Goal: Information Seeking & Learning: Check status

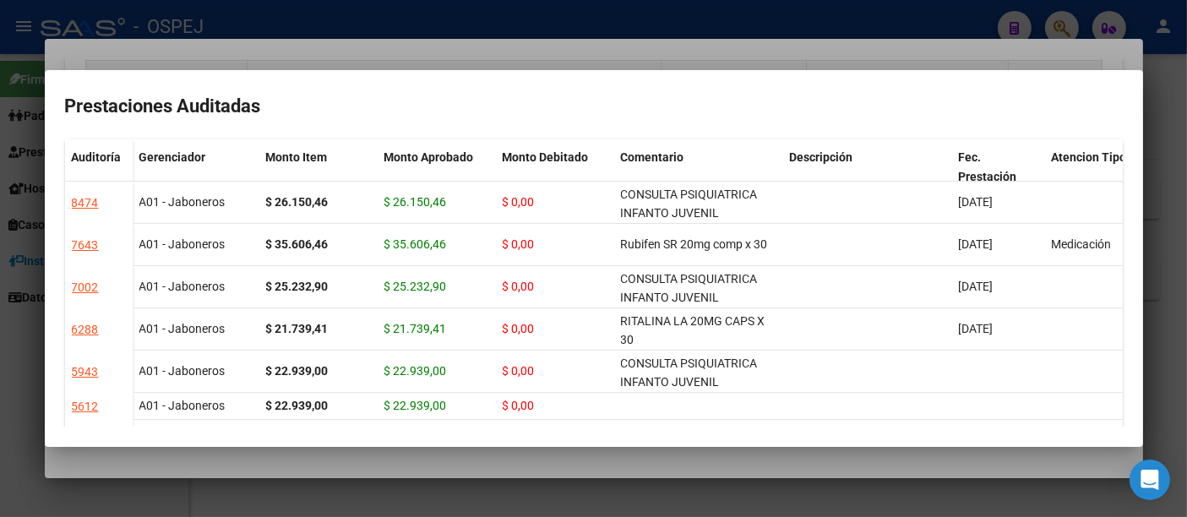
click at [827, 52] on div at bounding box center [593, 258] width 1187 height 517
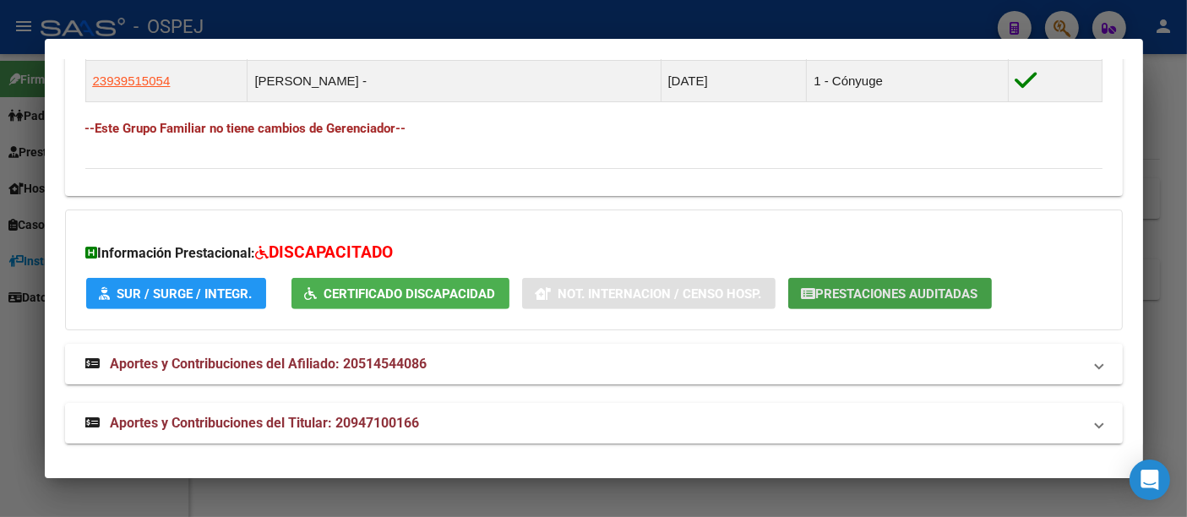
click at [913, 289] on span "Prestaciones Auditadas" at bounding box center [897, 293] width 162 height 15
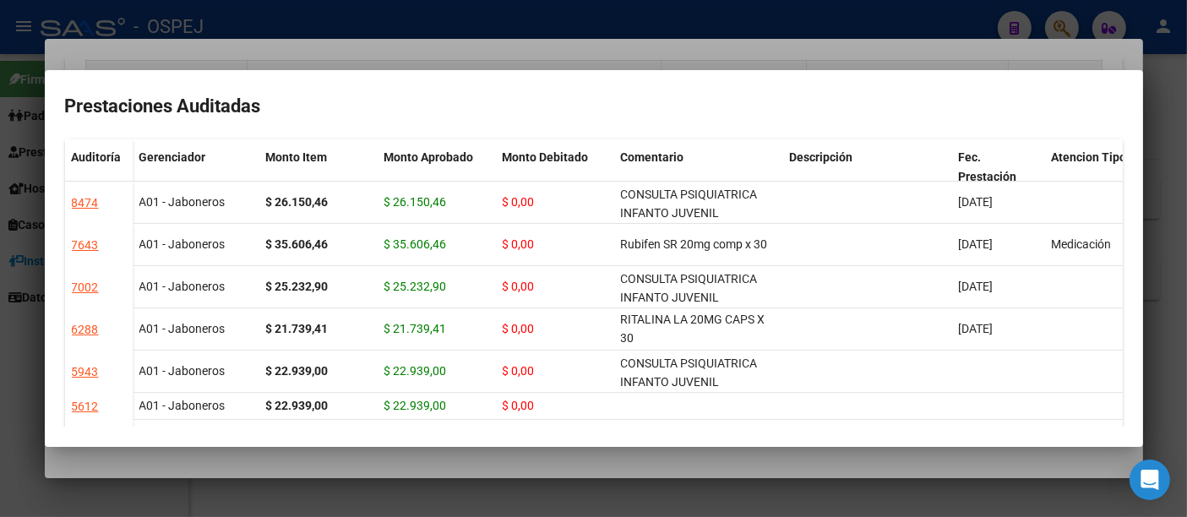
drag, startPoint x: 557, startPoint y: 16, endPoint x: 529, endPoint y: 48, distance: 43.1
click at [558, 15] on div at bounding box center [593, 258] width 1187 height 517
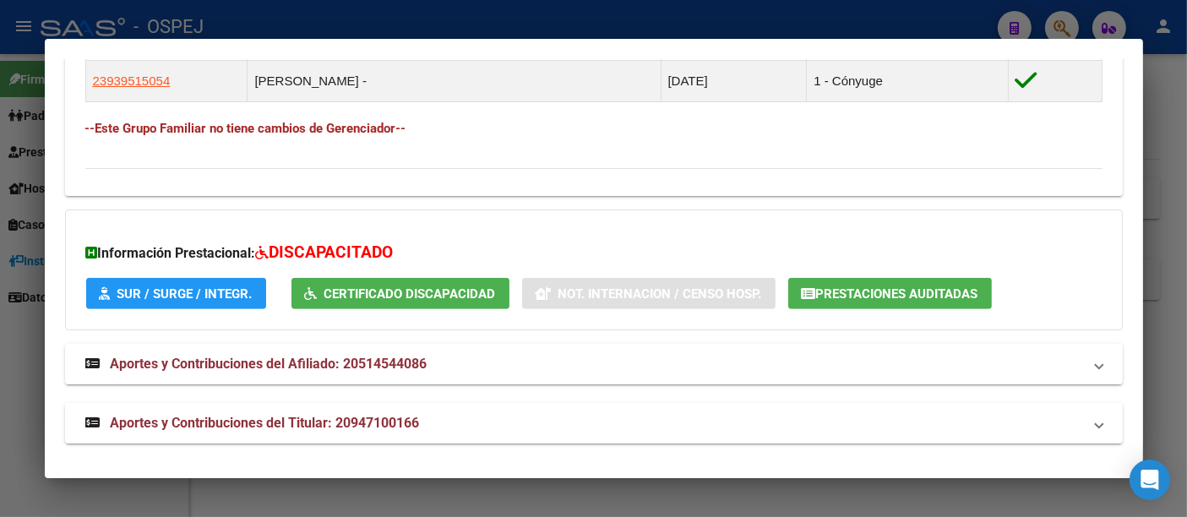
click at [460, 16] on div at bounding box center [593, 258] width 1187 height 517
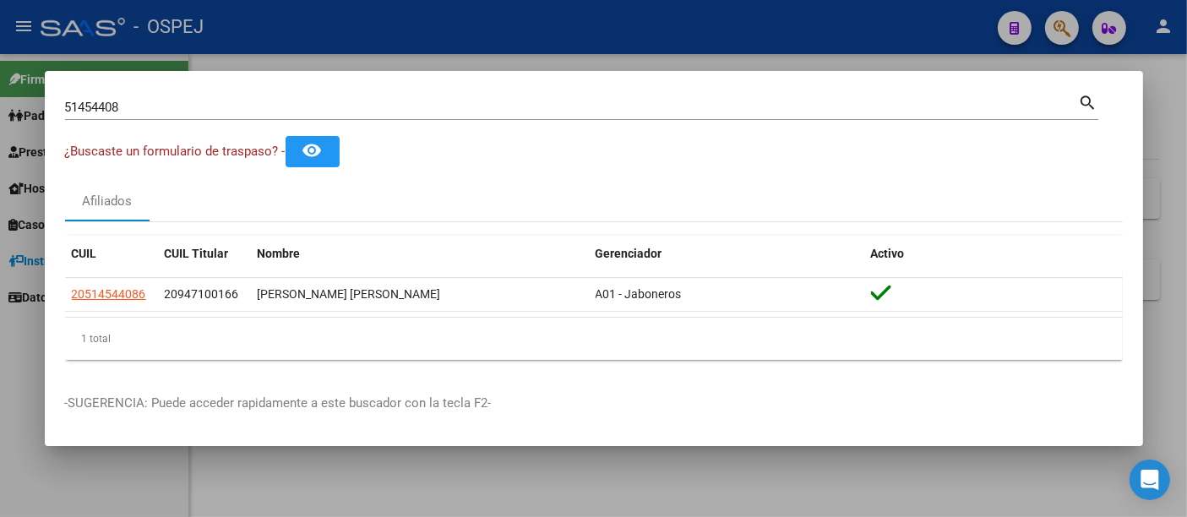
click at [345, 109] on input "51454408" at bounding box center [572, 107] width 1014 height 15
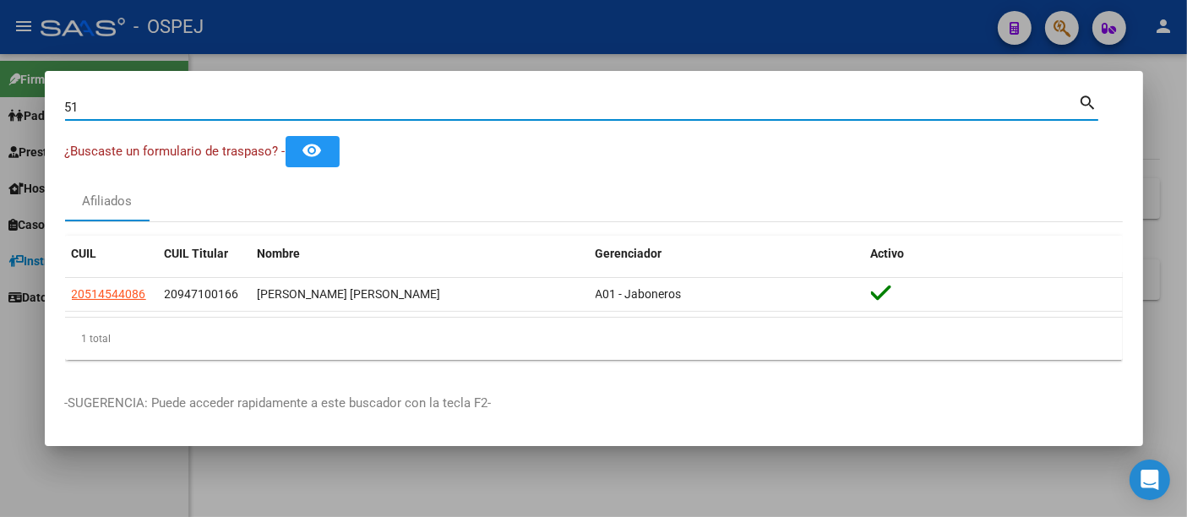
type input "5"
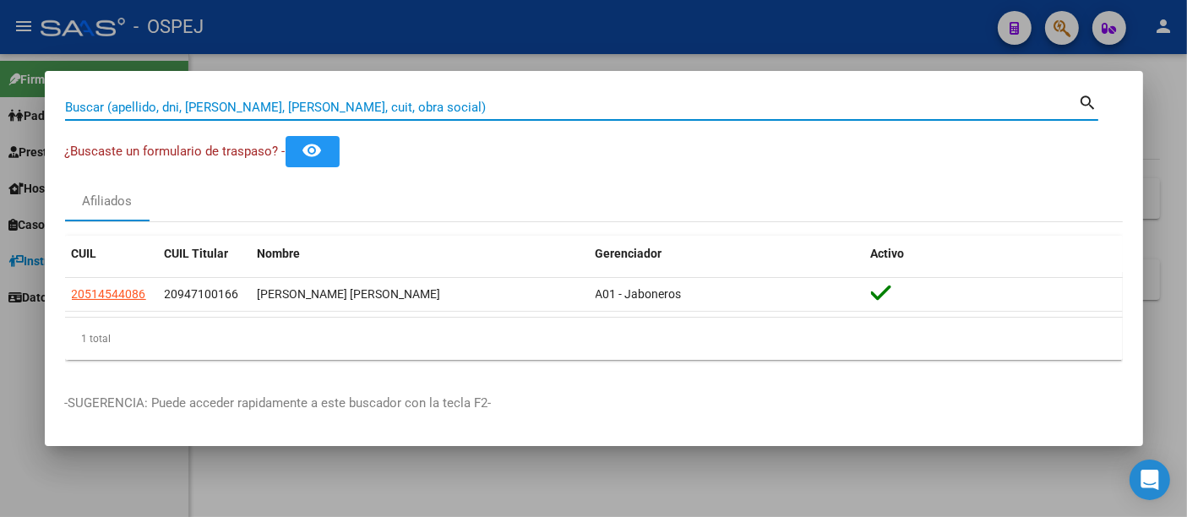
paste input "23415208529"
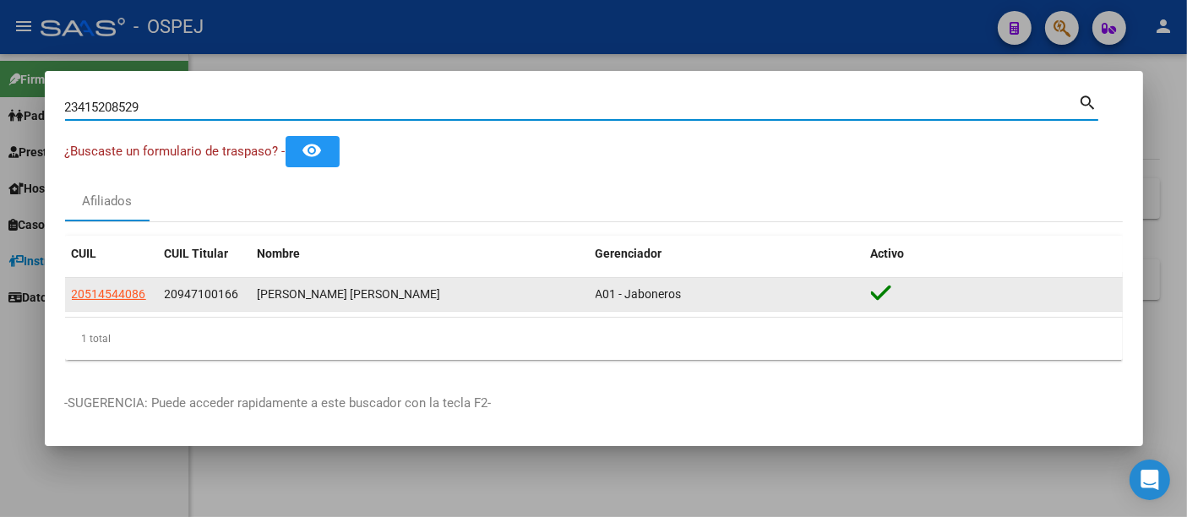
type input "23415208529"
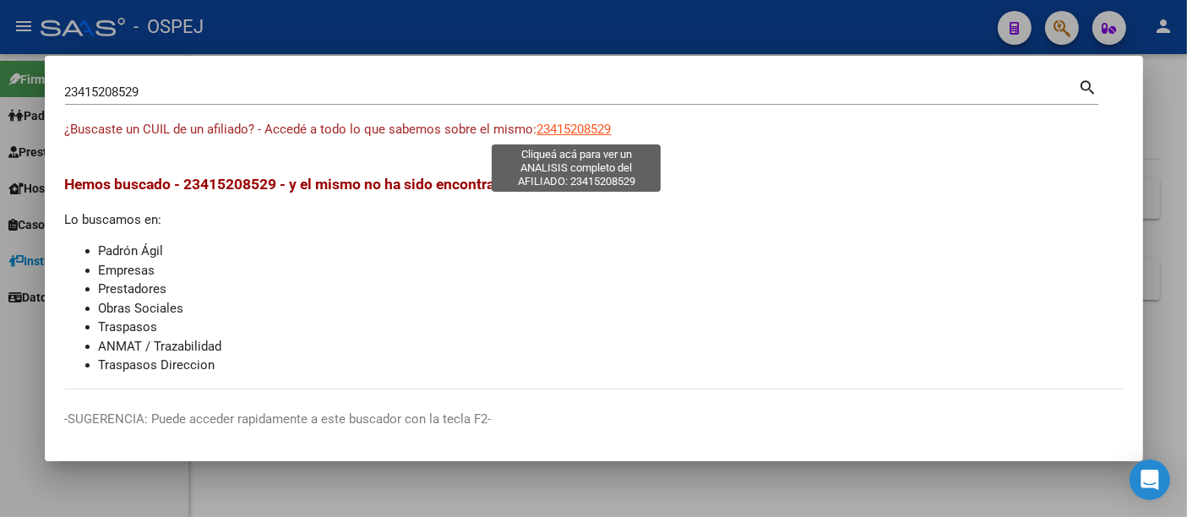
click at [589, 128] on span "23415208529" at bounding box center [574, 129] width 74 height 15
type textarea "23415208529"
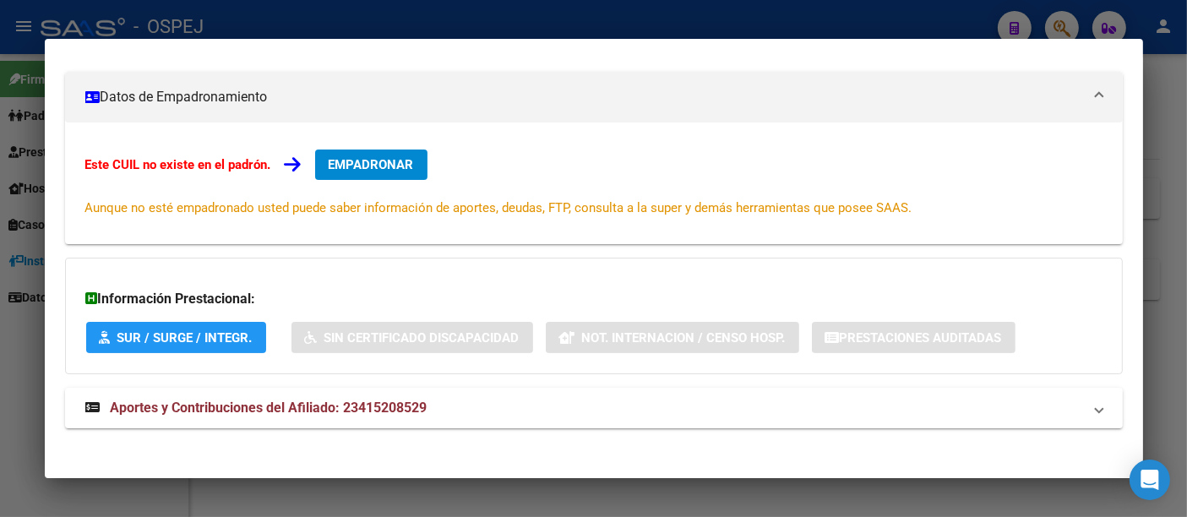
scroll to position [227, 0]
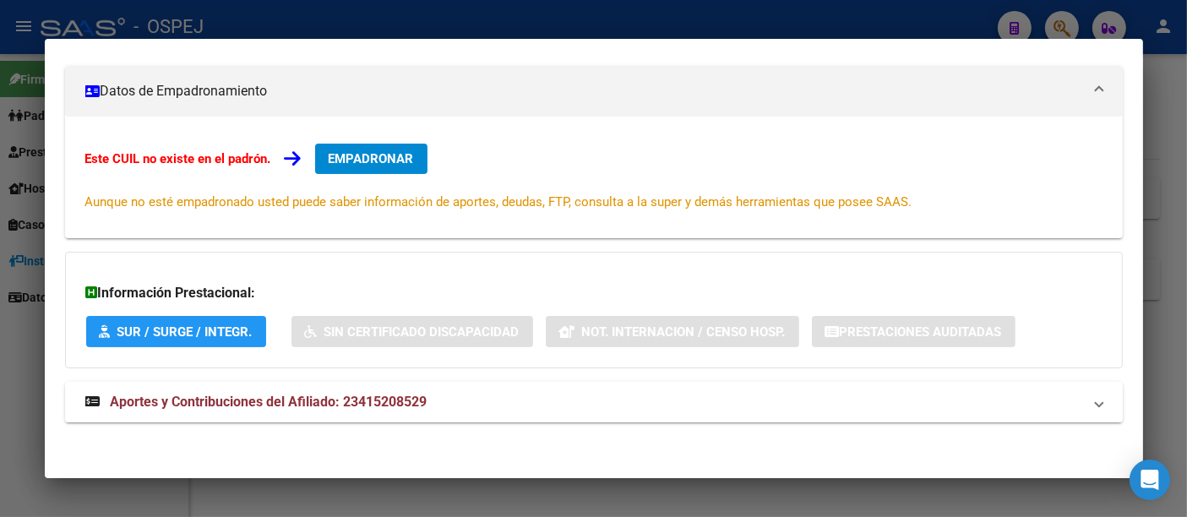
click at [405, 394] on span "Aportes y Contribuciones del Afiliado: 23415208529" at bounding box center [269, 402] width 317 height 16
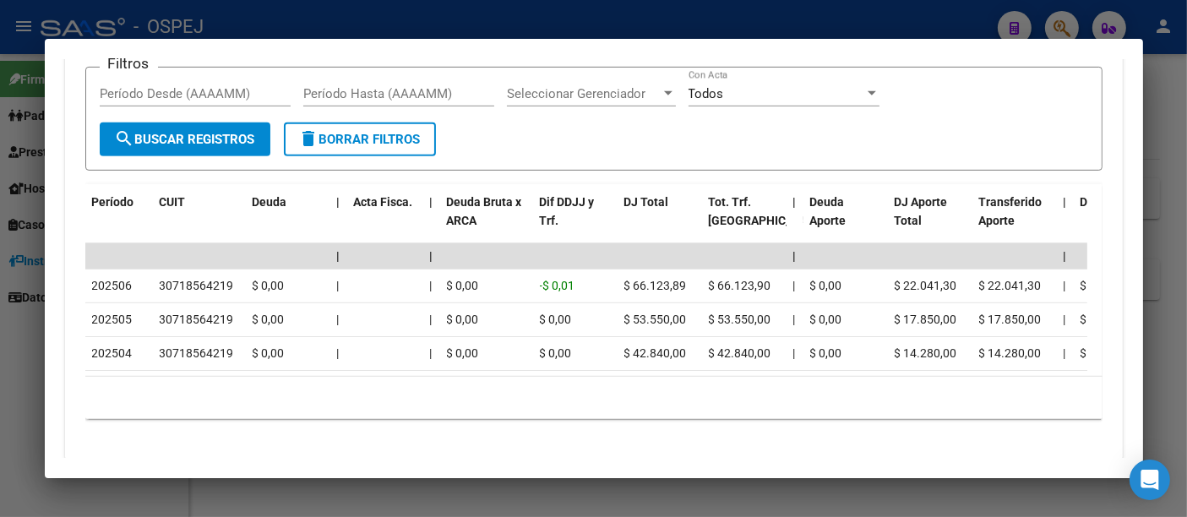
scroll to position [795, 0]
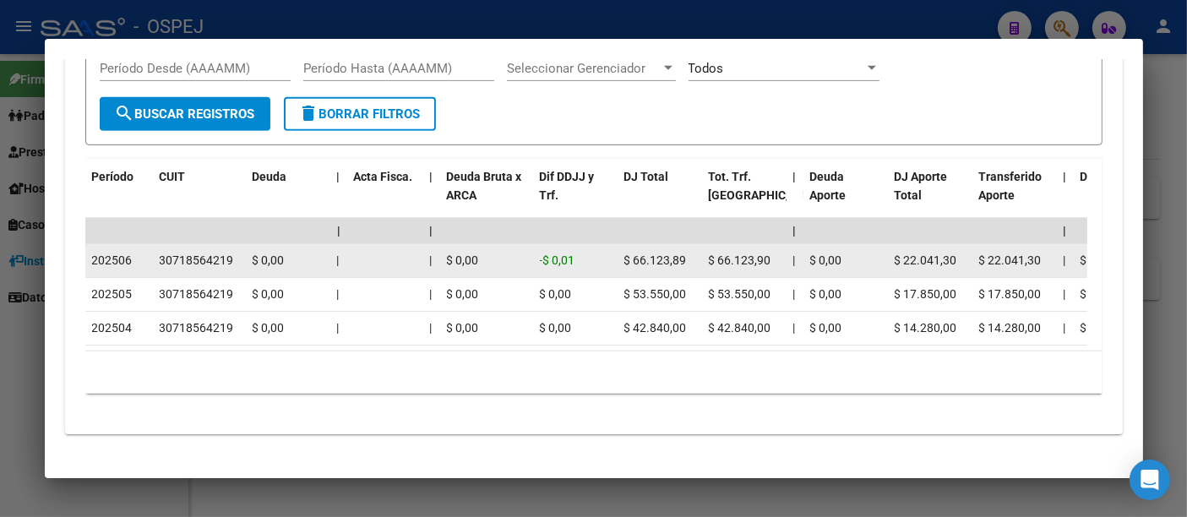
click at [182, 256] on div "30718564219" at bounding box center [197, 260] width 74 height 19
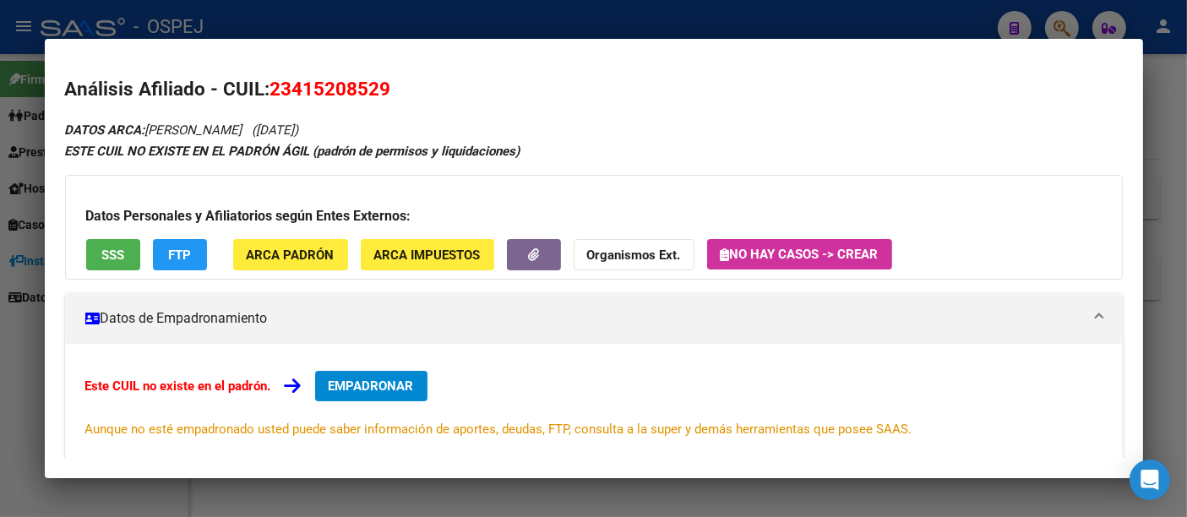
scroll to position [0, 0]
click at [122, 251] on span "SSS" at bounding box center [112, 254] width 23 height 15
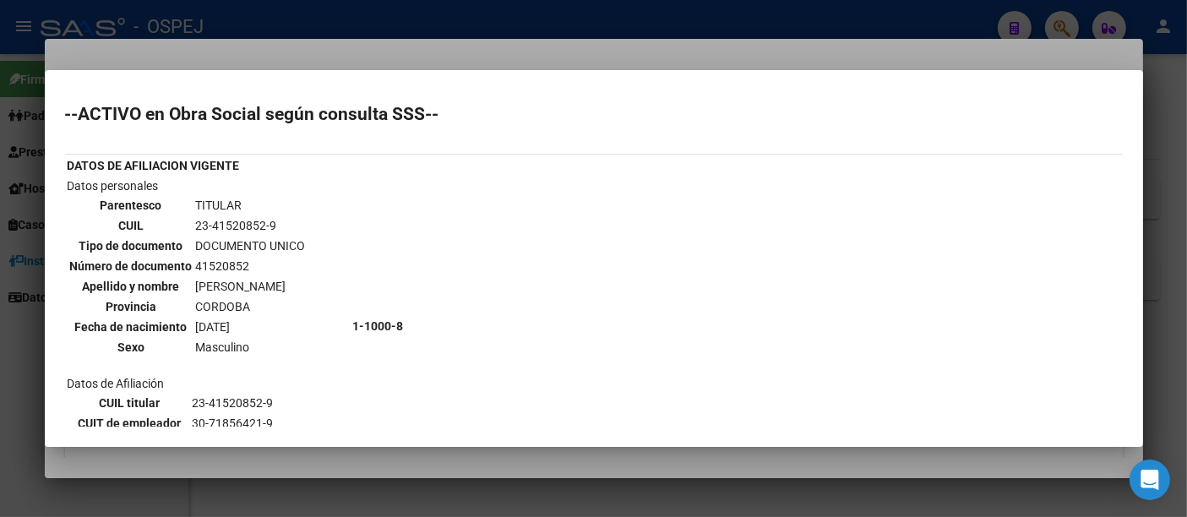
drag, startPoint x: 193, startPoint y: 223, endPoint x: 307, endPoint y: 223, distance: 114.9
click at [307, 223] on td "23-41520852-9" at bounding box center [250, 225] width 111 height 19
copy td "23-41520852-9"
click at [497, 60] on div at bounding box center [593, 258] width 1187 height 517
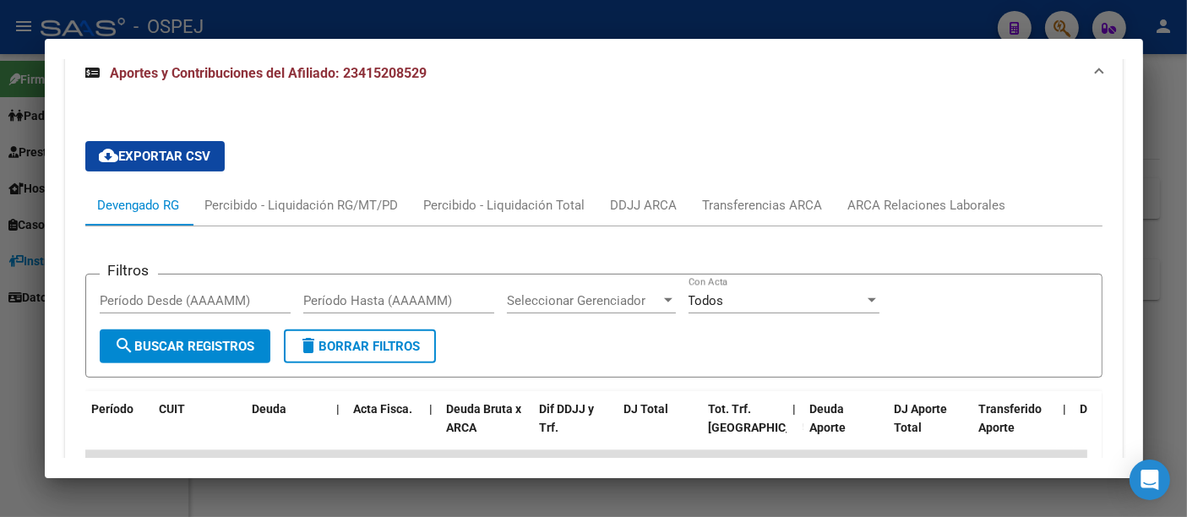
scroll to position [750, 0]
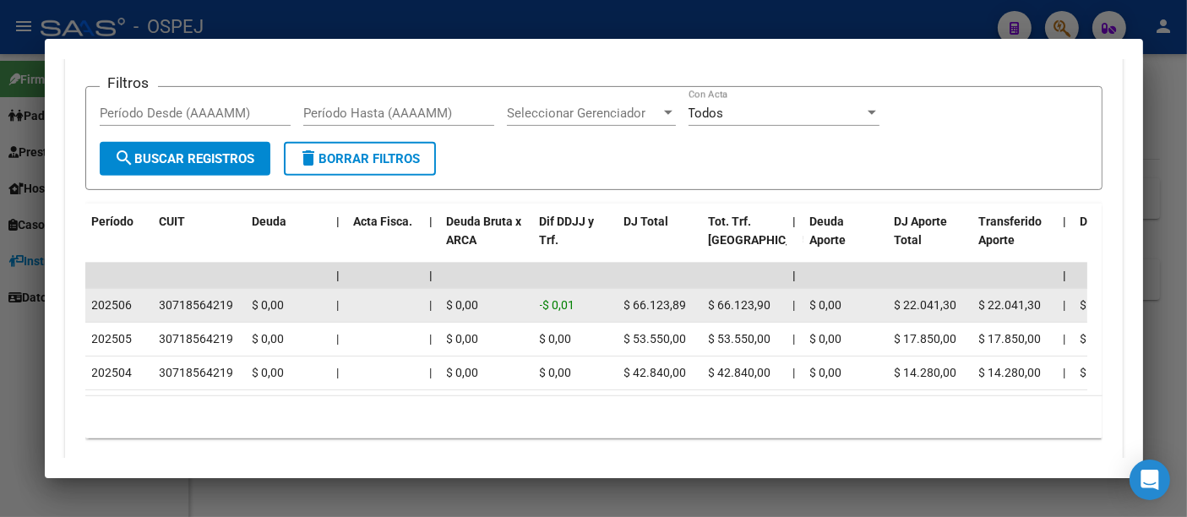
click at [186, 298] on div "30718564219" at bounding box center [197, 305] width 74 height 19
